Goal: Task Accomplishment & Management: Use online tool/utility

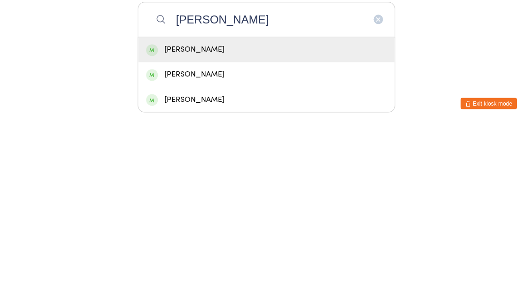
type input "[PERSON_NAME]"
click at [266, 218] on div "[PERSON_NAME]" at bounding box center [266, 224] width 240 height 13
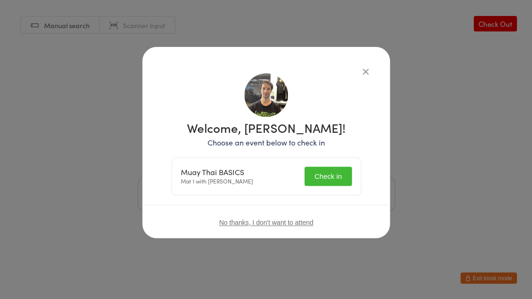
click at [333, 183] on button "Check in" at bounding box center [327, 176] width 47 height 19
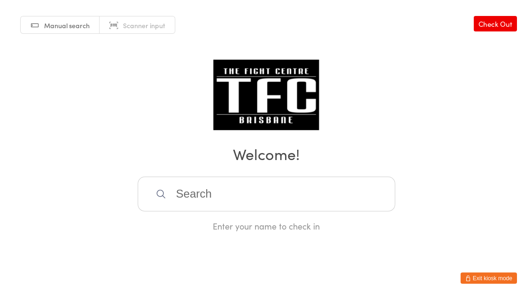
click at [225, 208] on input "search" at bounding box center [266, 194] width 257 height 35
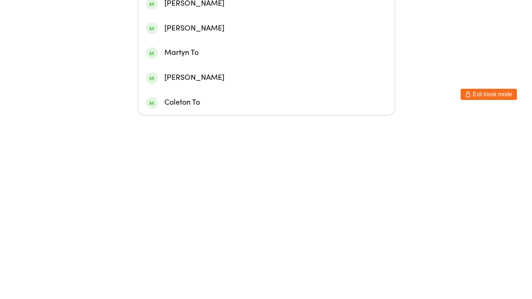
type input "[PERSON_NAME]"
click at [254, 125] on div "[PERSON_NAME]" at bounding box center [266, 137] width 256 height 25
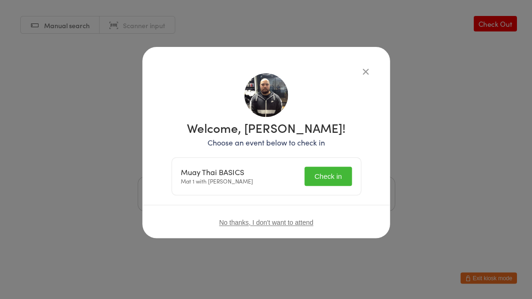
click at [323, 170] on button "Check in" at bounding box center [327, 176] width 47 height 19
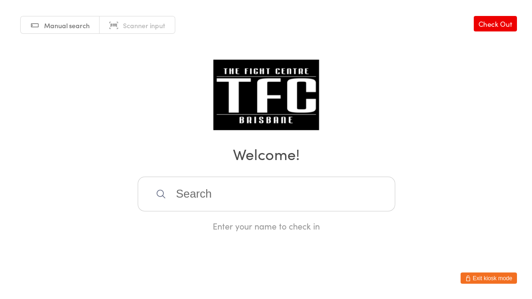
click at [270, 205] on input "search" at bounding box center [266, 194] width 257 height 35
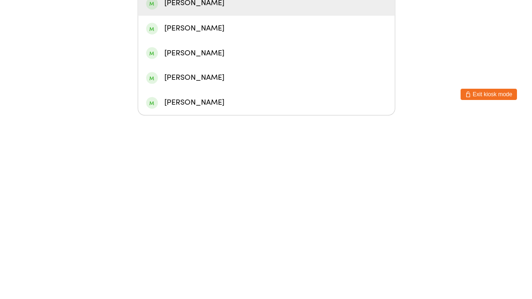
type input "[PERSON_NAME]"
click at [229, 175] on div "[PERSON_NAME]" at bounding box center [266, 187] width 256 height 25
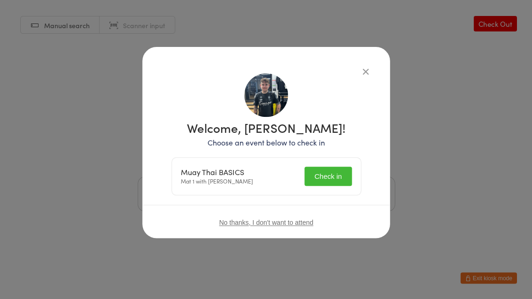
click at [329, 171] on button "Check in" at bounding box center [327, 176] width 47 height 19
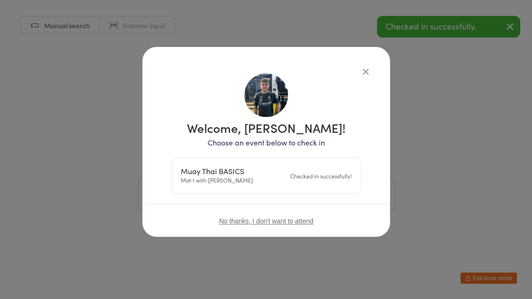
click at [371, 67] on div "Manual search Scanner input Check Out Welcome! Enter your name to check in" at bounding box center [266, 116] width 532 height 232
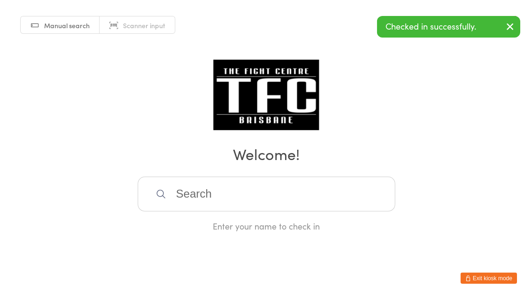
click at [207, 194] on input "search" at bounding box center [266, 194] width 257 height 35
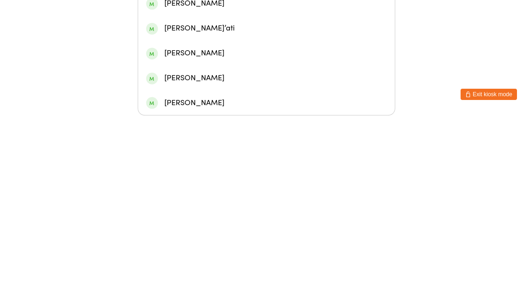
type input "[PERSON_NAME]"
click at [226, 107] on div "[PERSON_NAME]" at bounding box center [266, 113] width 240 height 13
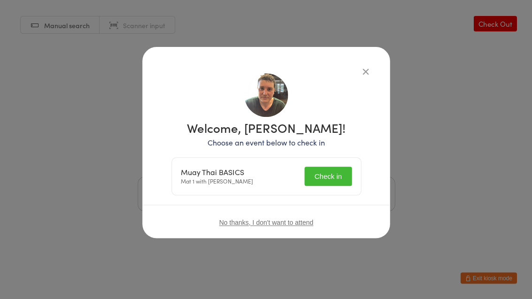
click at [321, 168] on button "Check in" at bounding box center [327, 176] width 47 height 19
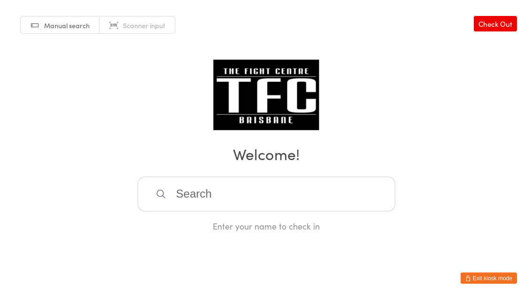
click at [344, 201] on input "search" at bounding box center [266, 194] width 257 height 35
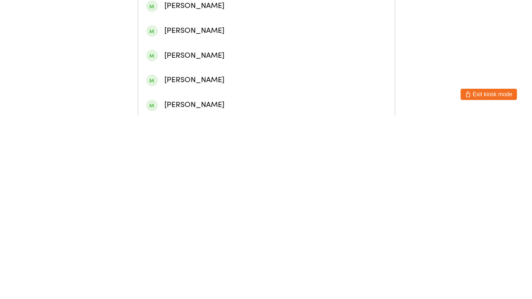
type input "[PERSON_NAME]"
click at [243, 44] on div "[PERSON_NAME]" at bounding box center [266, 40] width 240 height 13
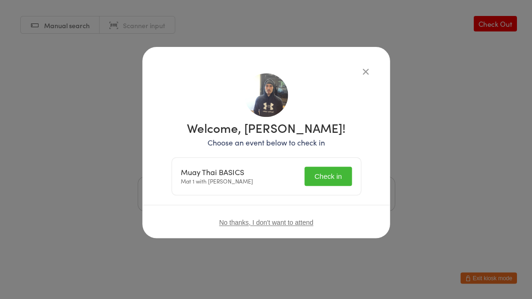
click at [330, 176] on button "Check in" at bounding box center [327, 176] width 47 height 19
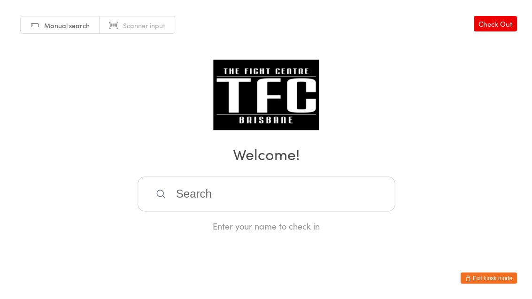
click at [324, 196] on input "search" at bounding box center [266, 194] width 257 height 35
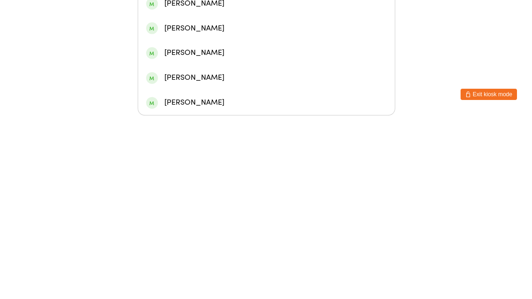
type input "Kelllie"
click at [173, 131] on div "[PERSON_NAME]" at bounding box center [266, 137] width 240 height 13
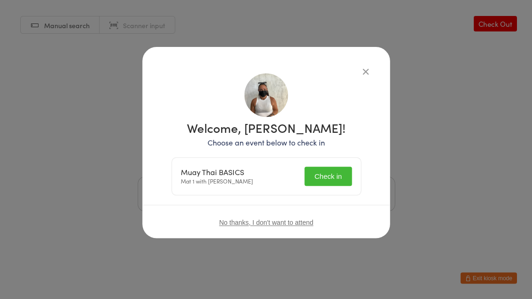
click at [330, 174] on button "Check in" at bounding box center [327, 176] width 47 height 19
